Goal: Information Seeking & Learning: Learn about a topic

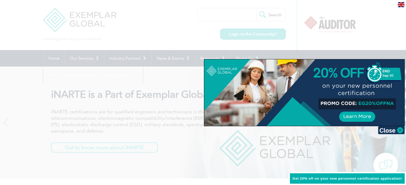
click at [214, 12] on div at bounding box center [203, 92] width 406 height 185
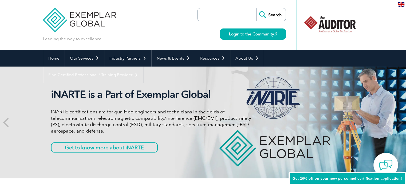
click at [214, 12] on input "search" at bounding box center [228, 14] width 56 height 13
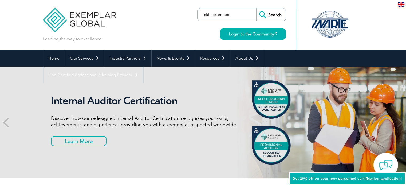
type input "skill examiner"
click at [256, 8] on input "Search" at bounding box center [270, 14] width 29 height 13
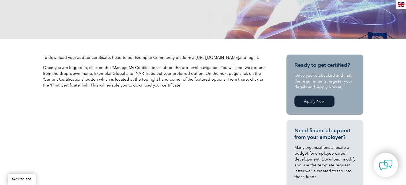
scroll to position [137, 0]
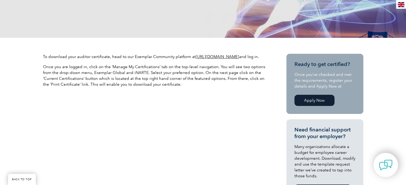
click at [236, 55] on link "[URL][DOMAIN_NAME]" at bounding box center [217, 56] width 43 height 5
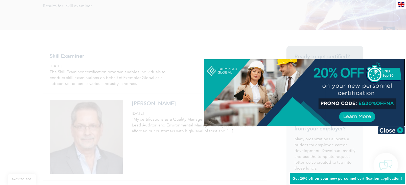
scroll to position [98, 0]
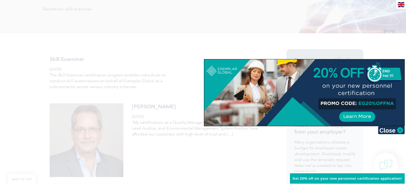
click at [175, 46] on div at bounding box center [203, 92] width 406 height 185
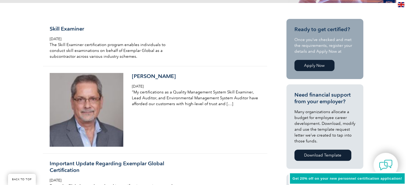
scroll to position [125, 0]
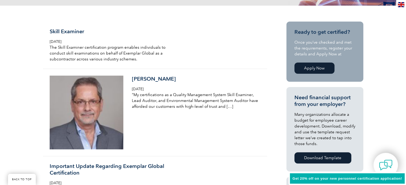
click at [308, 68] on link "Apply Now" at bounding box center [314, 68] width 40 height 11
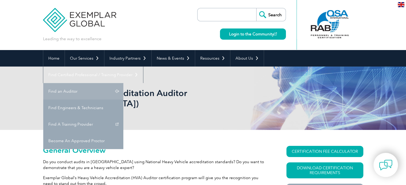
click at [123, 83] on link "Find an Auditor" at bounding box center [83, 91] width 80 height 17
